Goal: Find specific page/section: Find specific page/section

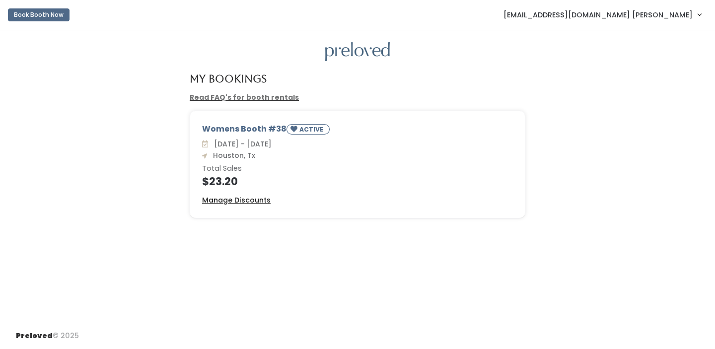
click at [246, 199] on u "Manage Discounts" at bounding box center [236, 200] width 69 height 10
click at [613, 9] on span "[EMAIL_ADDRESS][DOMAIN_NAME] [PERSON_NAME]" at bounding box center [598, 14] width 189 height 11
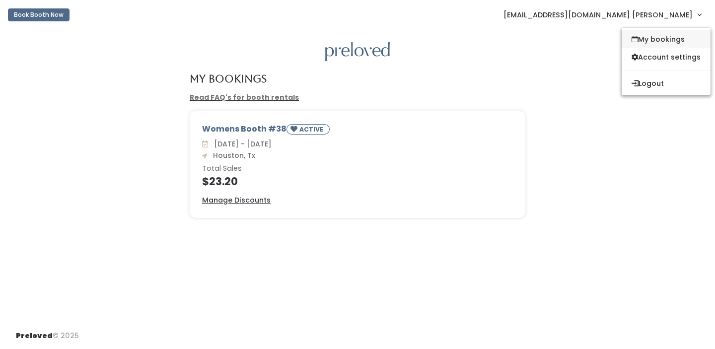
click at [640, 38] on link "My bookings" at bounding box center [666, 39] width 89 height 18
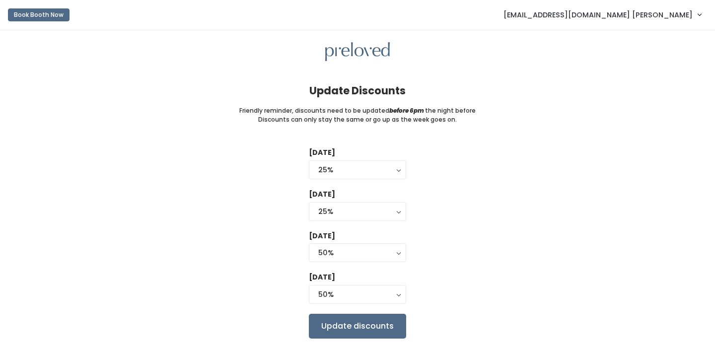
scroll to position [29, 0]
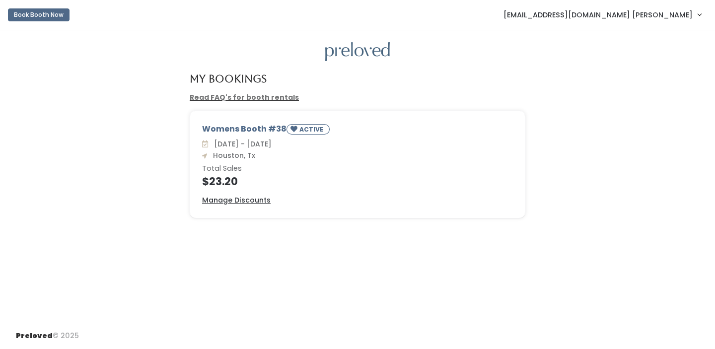
click at [233, 134] on div "Womens Booth #38 ACTIVE" at bounding box center [357, 130] width 311 height 15
click at [240, 99] on link "Read FAQ's for booth rentals" at bounding box center [244, 97] width 109 height 10
